Goal: Task Accomplishment & Management: Use online tool/utility

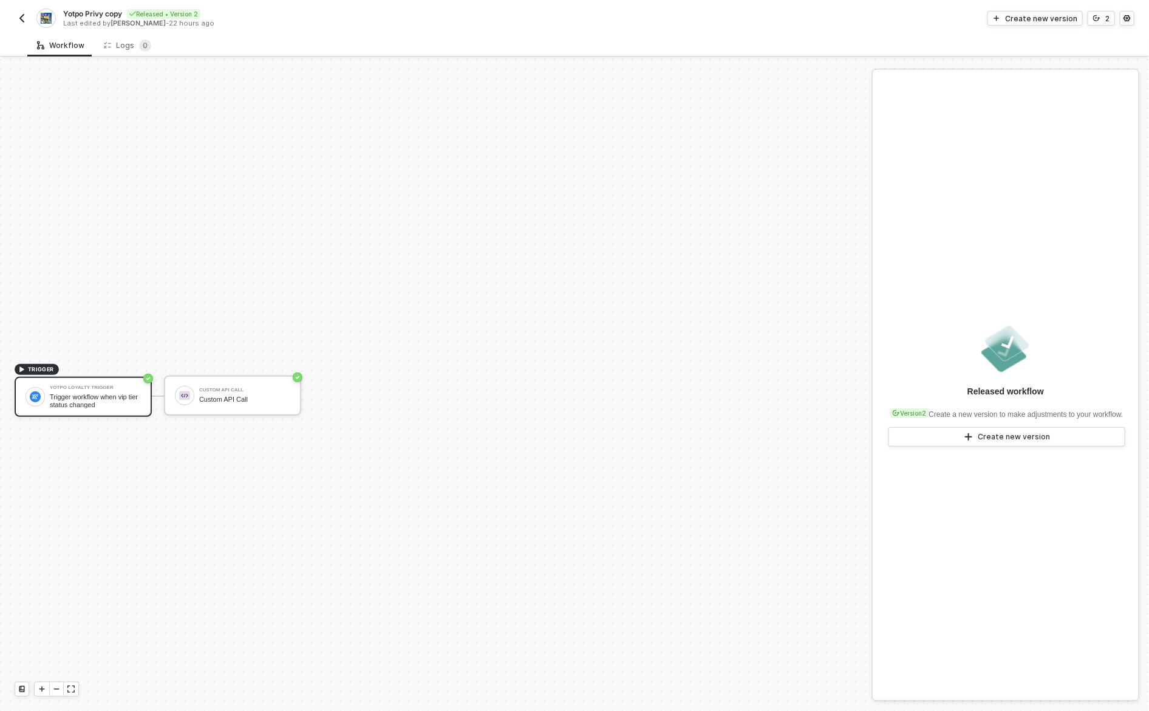
scroll to position [22, 0]
click at [22, 16] on img "button" at bounding box center [22, 18] width 10 height 10
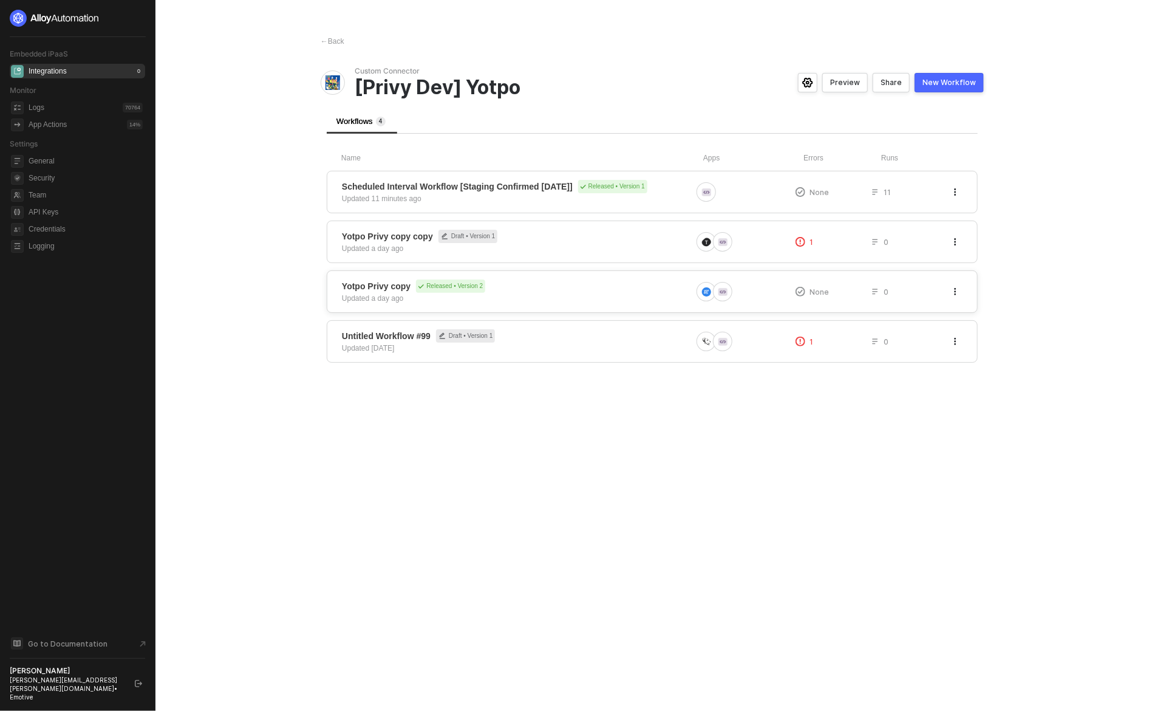
click at [679, 296] on div "Yotpo Privy copy Released • Version 2 Updated a day ago" at bounding box center [517, 291] width 350 height 24
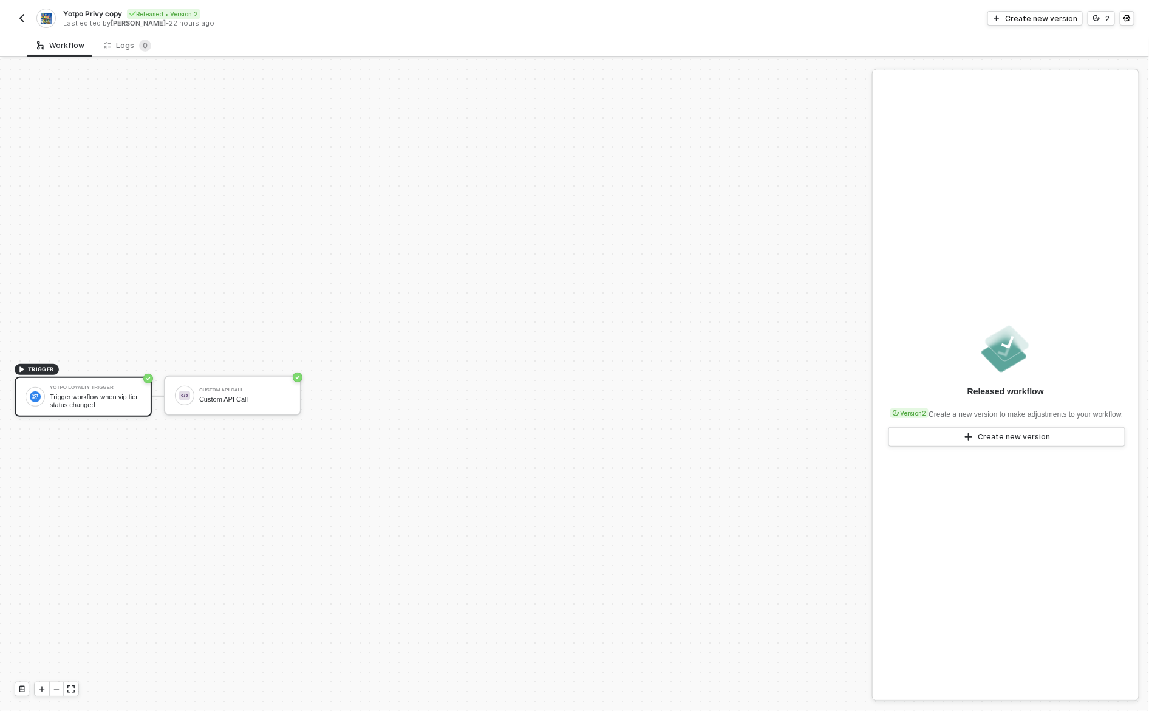
scroll to position [22, 0]
click at [26, 14] on img "button" at bounding box center [22, 18] width 10 height 10
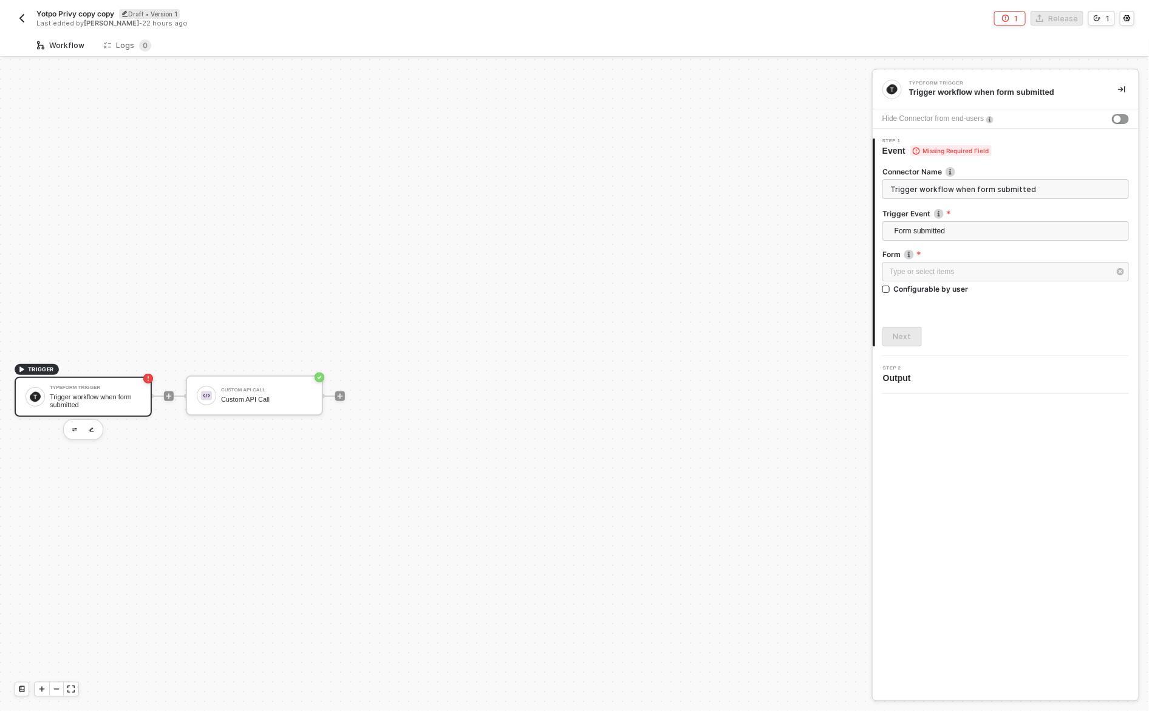
scroll to position [22, 0]
